Goal: Task Accomplishment & Management: Manage account settings

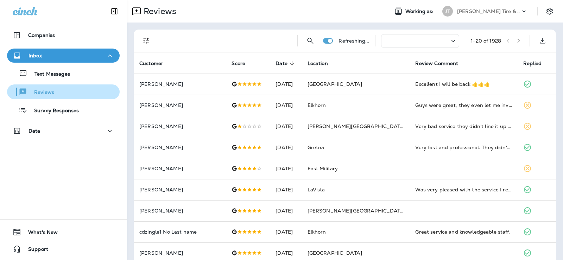
click at [44, 92] on p "Reviews" at bounding box center [40, 92] width 27 height 7
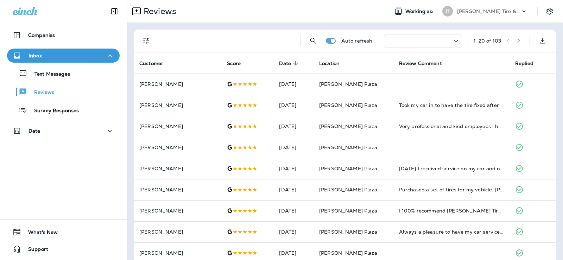
click at [61, 58] on div "Inbox" at bounding box center [63, 55] width 101 height 9
click at [59, 56] on div "Inbox" at bounding box center [63, 55] width 101 height 9
click at [39, 94] on p "Reviews" at bounding box center [40, 92] width 27 height 7
click at [47, 74] on p "Text Messages" at bounding box center [48, 74] width 43 height 7
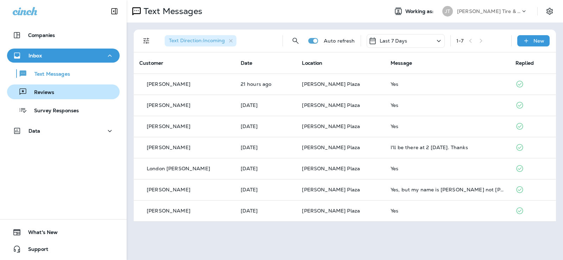
click at [41, 93] on p "Reviews" at bounding box center [40, 92] width 27 height 7
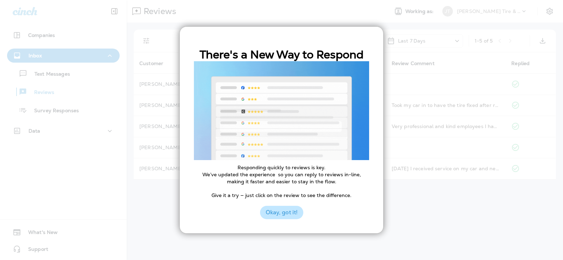
click at [283, 213] on button "Okay, got it!" at bounding box center [281, 212] width 43 height 13
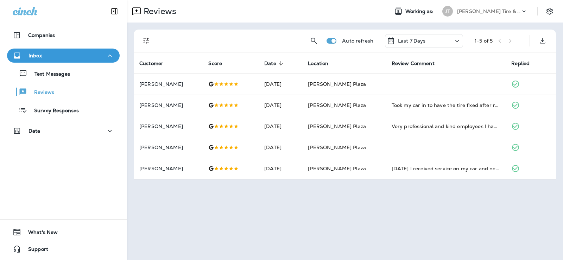
click at [420, 41] on p "Last 7 Days" at bounding box center [412, 41] width 28 height 6
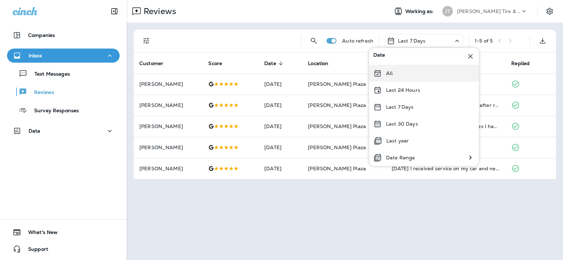
click at [399, 73] on div "All" at bounding box center [424, 73] width 110 height 17
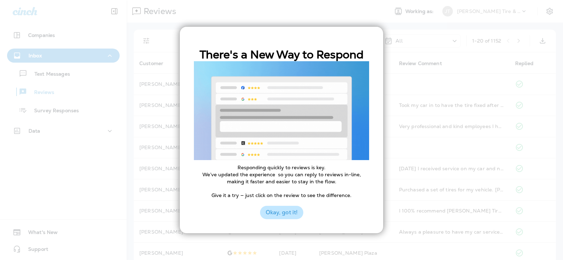
click at [283, 212] on button "Okay, got it!" at bounding box center [281, 212] width 43 height 13
